Goal: Task Accomplishment & Management: Use online tool/utility

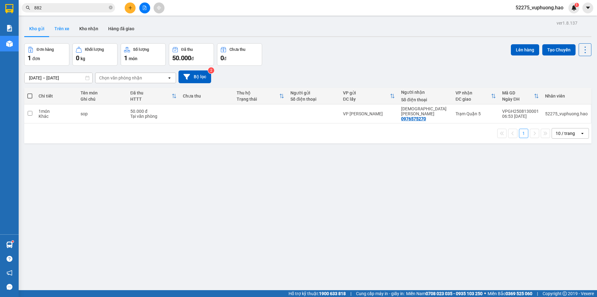
click at [62, 28] on button "Trên xe" at bounding box center [61, 28] width 25 height 15
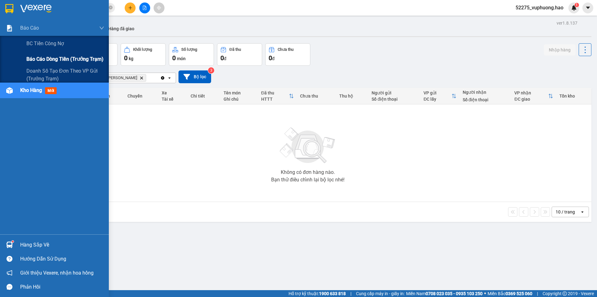
click at [44, 62] on span "Báo cáo dòng tiền (trưởng trạm)" at bounding box center [64, 59] width 77 height 8
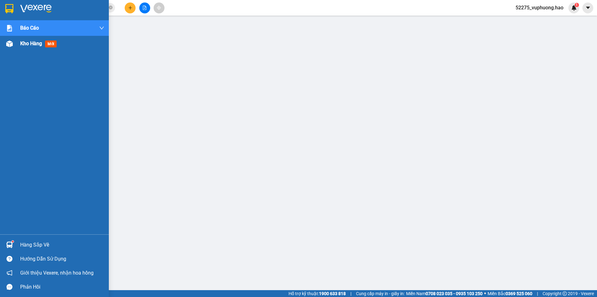
click at [19, 44] on div "Kho hàng mới" at bounding box center [54, 44] width 109 height 16
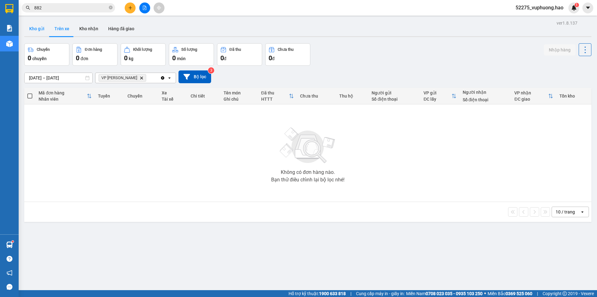
click at [35, 27] on button "Kho gửi" at bounding box center [36, 28] width 25 height 15
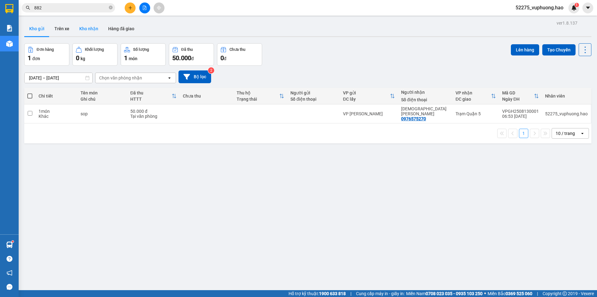
click at [93, 28] on button "Kho nhận" at bounding box center [88, 28] width 29 height 15
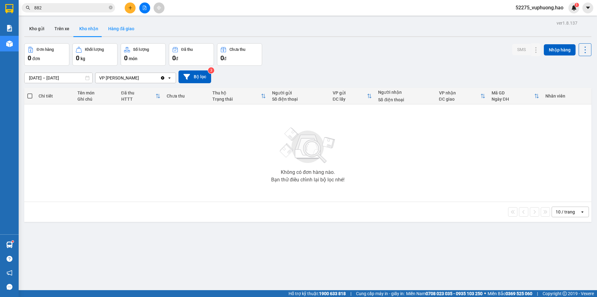
click at [124, 30] on button "Hàng đã giao" at bounding box center [121, 28] width 36 height 15
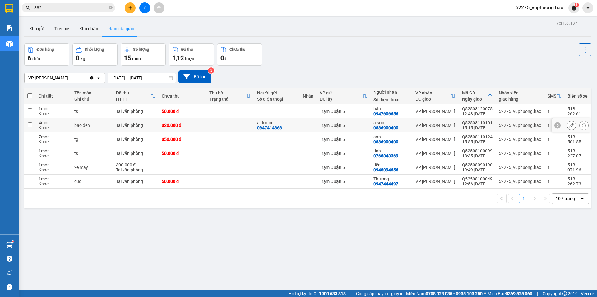
drag, startPoint x: 538, startPoint y: 121, endPoint x: 552, endPoint y: 123, distance: 14.1
click at [539, 121] on td "52275_vuphuong.hao" at bounding box center [520, 125] width 49 height 14
checkbox input "true"
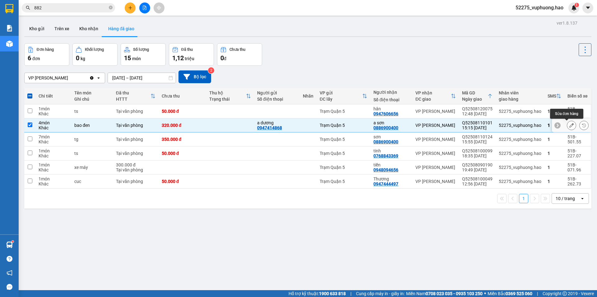
click at [570, 128] on button at bounding box center [572, 125] width 9 height 11
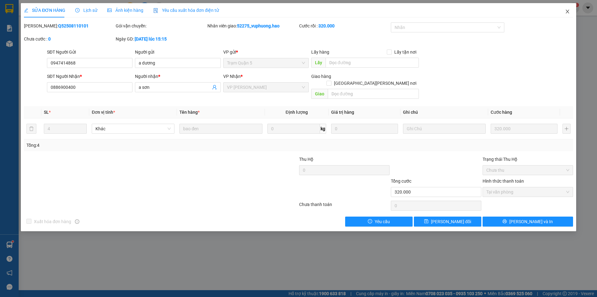
click at [570, 12] on span "Close" at bounding box center [567, 11] width 17 height 17
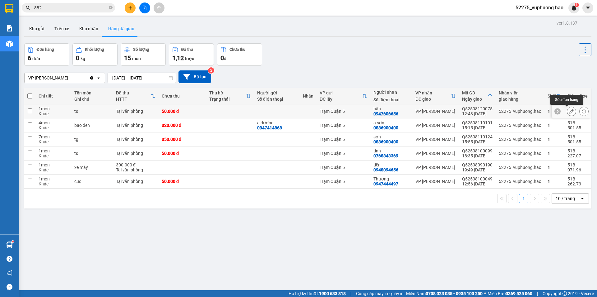
click at [570, 111] on icon at bounding box center [572, 111] width 4 height 4
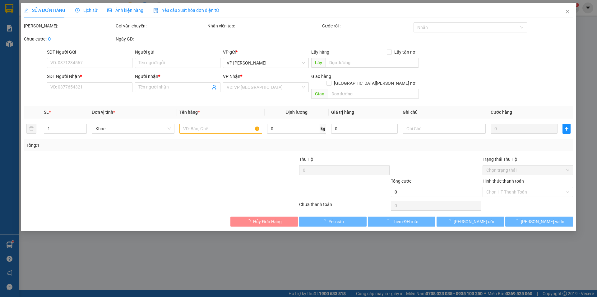
type input "0947606656"
type input "hân"
type input "50.000"
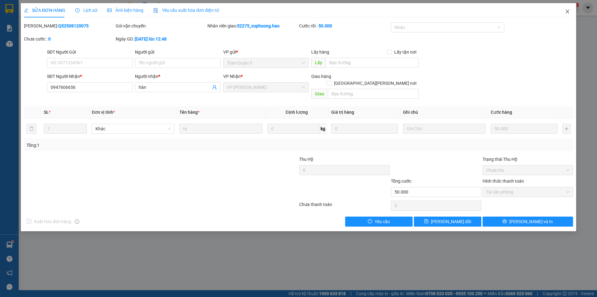
click at [567, 12] on icon "close" at bounding box center [567, 11] width 5 height 5
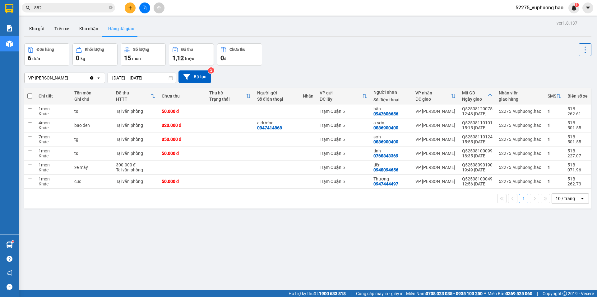
click at [368, 62] on div "Đơn hàng 6 đơn [PERSON_NAME] 0 kg Số [PERSON_NAME] 15 món Đã thu 1,12 [PERSON_N…" at bounding box center [308, 54] width 568 height 22
